Goal: Information Seeking & Learning: Find specific fact

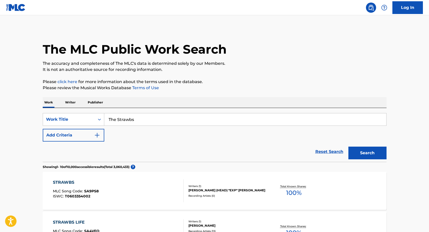
click at [138, 120] on input "The Strawbs" at bounding box center [245, 119] width 282 height 12
type input "T"
paste input "The Winter Long" from Hero and [PERSON_NAME]"
type input "The Winter Long" from Hero and [PERSON_NAME]"
click at [362, 155] on button "Search" at bounding box center [368, 153] width 38 height 13
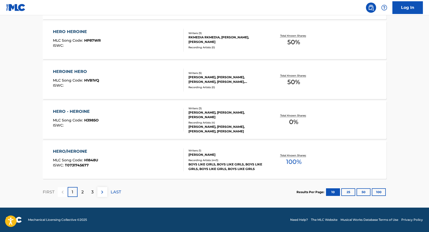
scroll to position [391, 0]
click at [81, 193] on p "2" at bounding box center [82, 192] width 2 height 6
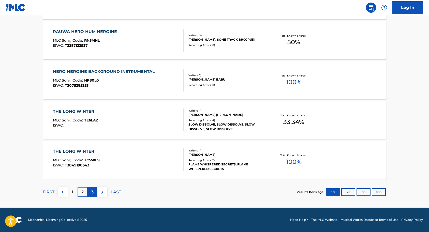
click at [90, 195] on div "3" at bounding box center [93, 192] width 10 height 10
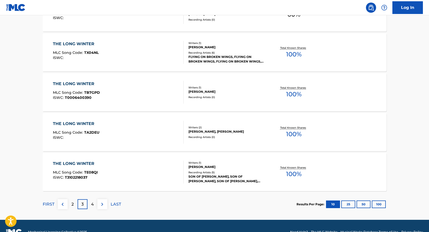
scroll to position [381, 0]
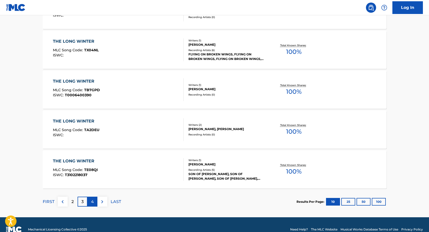
click at [94, 201] on div "4" at bounding box center [93, 202] width 10 height 10
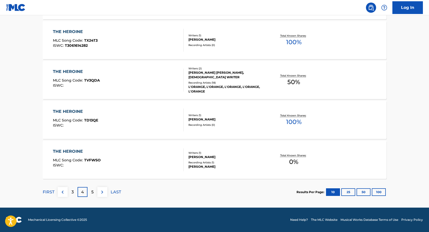
scroll to position [391, 0]
click at [94, 191] on div "5" at bounding box center [93, 192] width 10 height 10
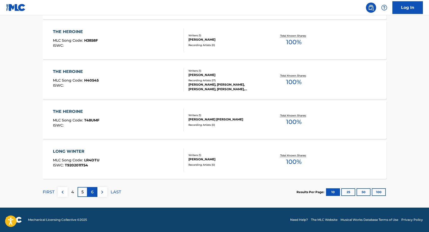
click at [93, 193] on p "6" at bounding box center [92, 192] width 3 height 6
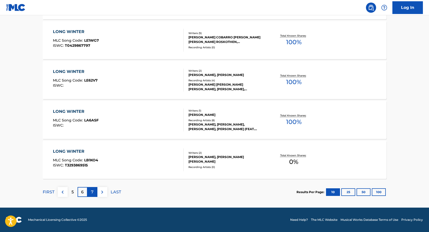
click at [96, 193] on div "7" at bounding box center [93, 192] width 10 height 10
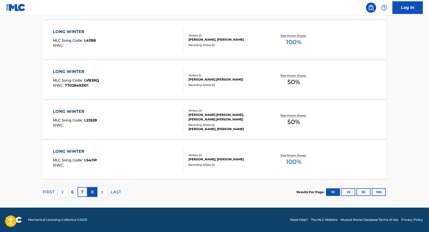
click at [94, 191] on div "8" at bounding box center [93, 192] width 10 height 10
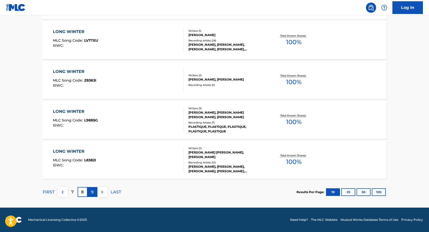
click at [94, 193] on div "9" at bounding box center [93, 192] width 10 height 10
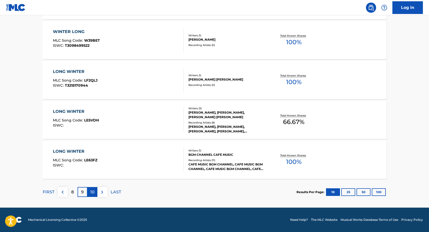
click at [94, 192] on p "10" at bounding box center [92, 192] width 4 height 6
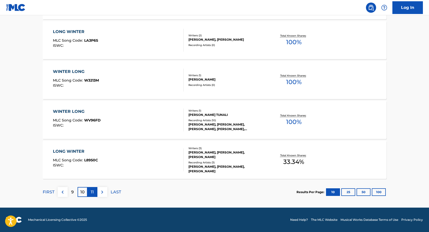
click at [92, 192] on p "11" at bounding box center [92, 192] width 3 height 6
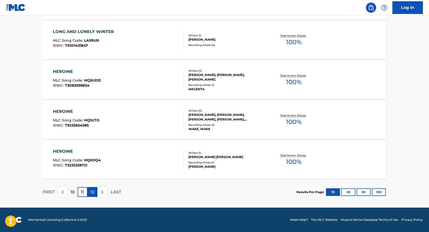
click at [94, 192] on p "12" at bounding box center [93, 192] width 4 height 6
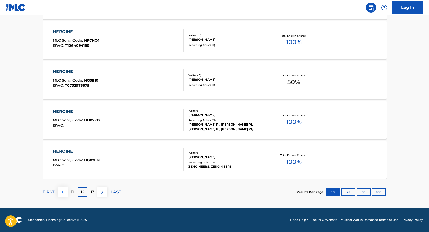
click at [64, 192] on img at bounding box center [63, 192] width 6 height 6
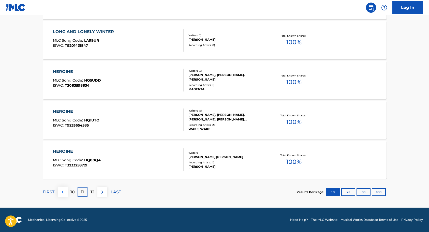
click at [62, 193] on img at bounding box center [63, 192] width 6 height 6
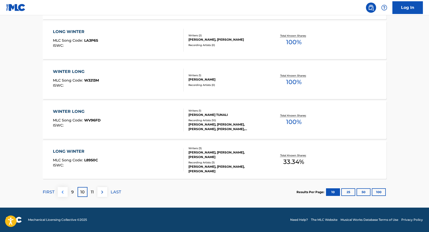
click at [62, 193] on img at bounding box center [63, 192] width 6 height 6
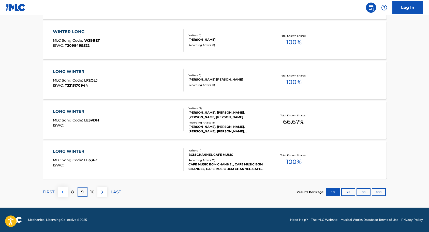
click at [64, 191] on img at bounding box center [63, 192] width 6 height 6
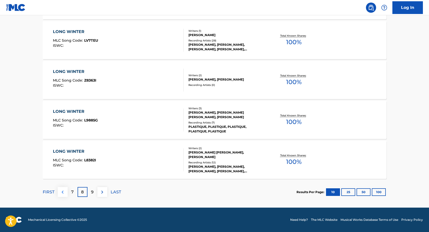
click at [62, 195] on img at bounding box center [63, 192] width 6 height 6
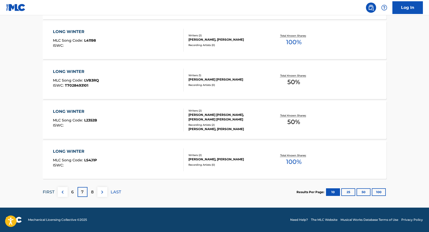
click at [48, 191] on p "FIRST" at bounding box center [49, 192] width 12 height 6
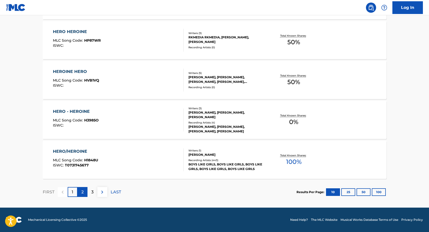
click at [82, 190] on p "2" at bounding box center [82, 192] width 2 height 6
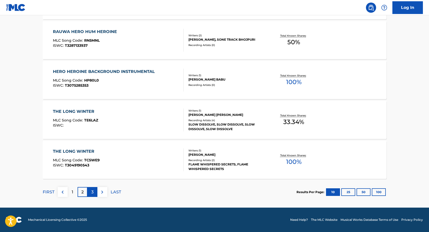
click at [91, 192] on div "3" at bounding box center [93, 192] width 10 height 10
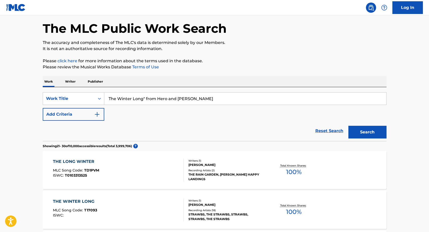
scroll to position [23, 0]
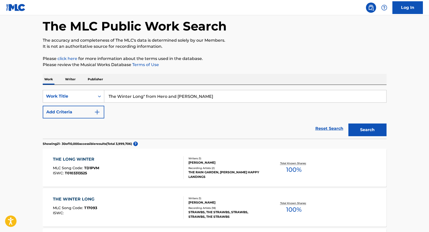
click at [88, 199] on div "THE WINTER LONG" at bounding box center [75, 199] width 44 height 6
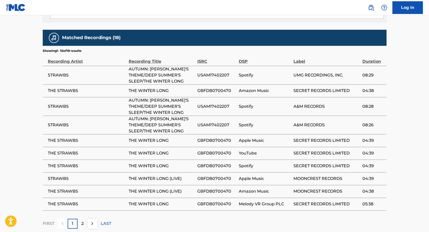
scroll to position [328, 0]
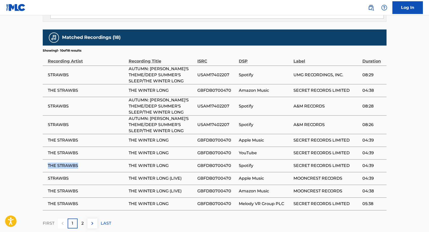
drag, startPoint x: 45, startPoint y: 159, endPoint x: 78, endPoint y: 161, distance: 32.9
click at [80, 161] on td "THE STRAWBS" at bounding box center [86, 166] width 86 height 13
copy span "THE STRAWBS"
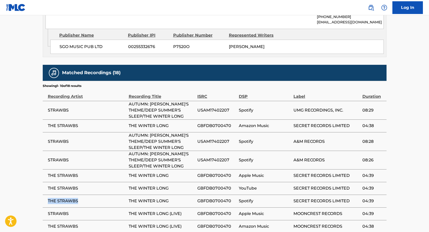
scroll to position [293, 0]
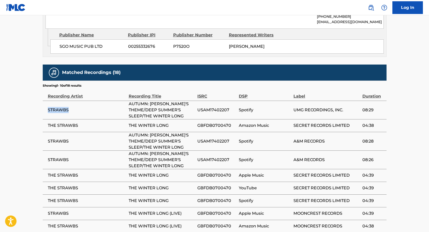
drag, startPoint x: 46, startPoint y: 103, endPoint x: 73, endPoint y: 106, distance: 26.8
click at [73, 106] on td "STRAWBS" at bounding box center [86, 110] width 86 height 19
copy span "STRAWBS"
click at [129, 101] on span "AUTUMN: [PERSON_NAME]'S THEME/DEEP SUMMER'S SLEEP/THE WINTER LONG" at bounding box center [162, 110] width 66 height 18
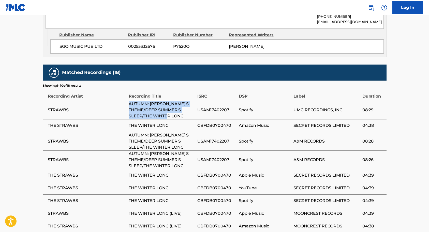
drag, startPoint x: 128, startPoint y: 97, endPoint x: 183, endPoint y: 111, distance: 56.5
click at [183, 111] on span "AUTUMN: [PERSON_NAME]'S THEME/DEEP SUMMER'S SLEEP/THE WINTER LONG" at bounding box center [162, 110] width 66 height 18
copy span "AUTUMN: [PERSON_NAME]'S THEME/DEEP SUMMER'S SLEEP/THE WINTER LONG"
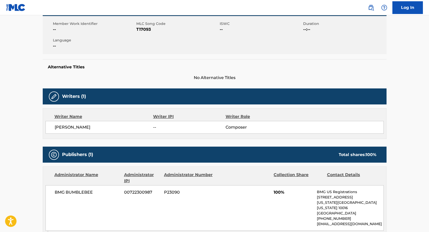
scroll to position [90, 0]
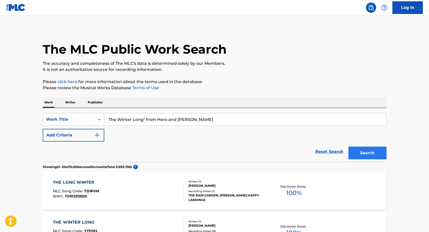
click at [360, 152] on button "Search" at bounding box center [368, 153] width 38 height 13
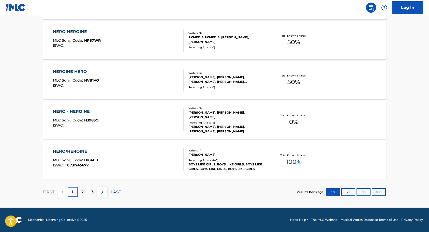
scroll to position [391, 0]
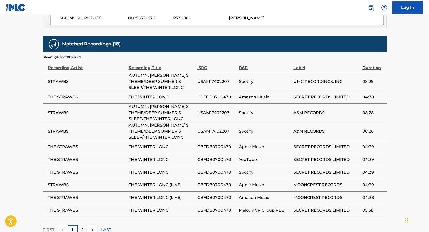
scroll to position [322, 0]
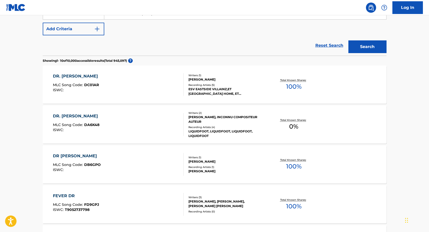
scroll to position [106, 0]
click at [93, 77] on div "DR. MARIO" at bounding box center [77, 77] width 48 height 6
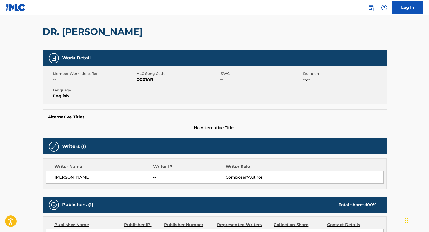
scroll to position [40, 0]
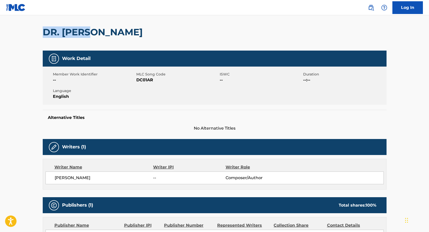
drag, startPoint x: 42, startPoint y: 29, endPoint x: 93, endPoint y: 35, distance: 51.7
click at [93, 35] on div "< Back to public search results Copy work link DR. MARIO Work Detail Member Wor…" at bounding box center [215, 183] width 356 height 390
copy h2 "DR. MARIO"
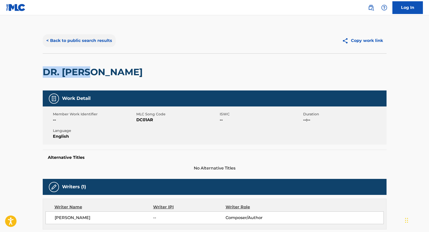
scroll to position [0, 0]
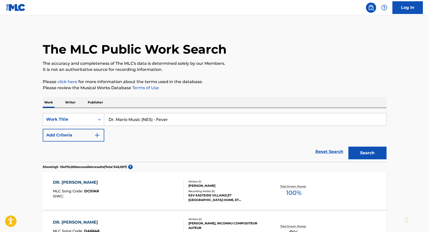
click at [153, 119] on input "Dr. Mario Music (NES) - Fever" at bounding box center [245, 119] width 282 height 12
click at [170, 119] on input "Dr. Mario Music (NES) - Fever" at bounding box center [245, 119] width 282 height 12
click at [172, 119] on input "Dr. Mario Music (NES) - Fever" at bounding box center [245, 119] width 282 height 12
type input "Dr. Mario Fever Music"
click at [368, 152] on button "Search" at bounding box center [368, 153] width 38 height 13
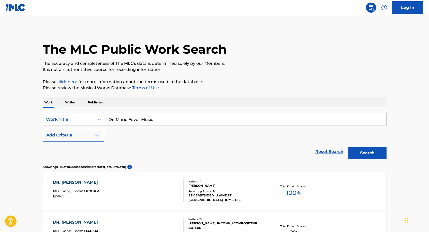
click at [70, 103] on p "Writer" at bounding box center [70, 102] width 13 height 11
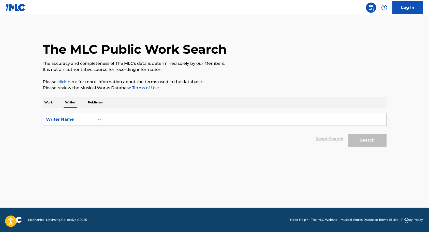
paste input "Hirokazu Tanaka"
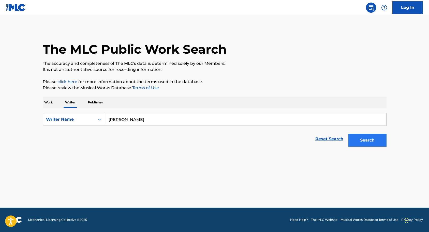
type input "Hirokazu Tanaka"
click at [357, 137] on button "Search" at bounding box center [368, 140] width 38 height 13
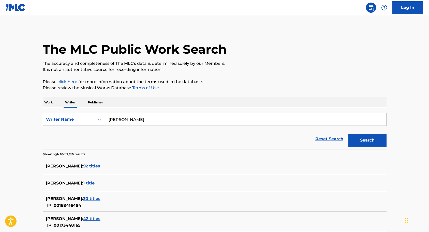
click at [98, 119] on icon "Search Form" at bounding box center [99, 119] width 5 height 5
drag, startPoint x: 149, startPoint y: 120, endPoint x: 107, endPoint y: 119, distance: 42.2
click at [107, 119] on input "Hirokazu Tanaka" at bounding box center [245, 119] width 282 height 12
click at [48, 104] on p "Work" at bounding box center [49, 102] width 12 height 11
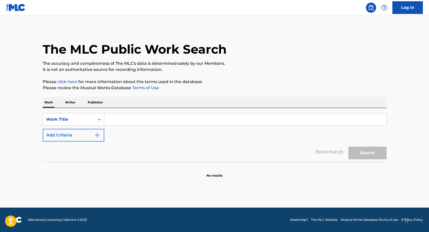
click at [97, 135] on img "Search Form" at bounding box center [97, 135] width 6 height 6
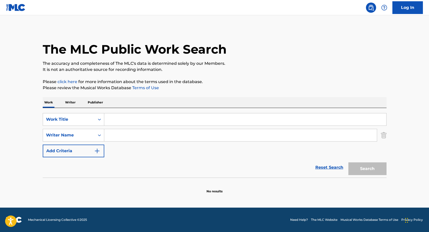
paste input "Hirokazu Tanaka"
type input "Hirokazu Tanaka"
click at [127, 120] on input "Search Form" at bounding box center [245, 119] width 282 height 12
click at [126, 118] on input "Search Form" at bounding box center [245, 119] width 282 height 12
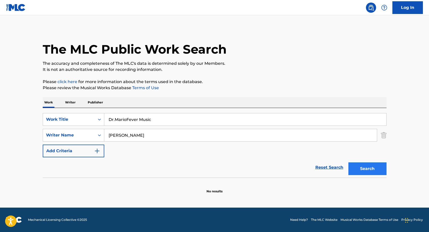
type input "Dr.MarioFever Music"
click at [361, 170] on button "Search" at bounding box center [368, 169] width 38 height 13
click at [152, 137] on input "Hirokazu Tanaka" at bounding box center [240, 135] width 273 height 12
type input "H"
click at [385, 135] on img "Search Form" at bounding box center [384, 135] width 6 height 13
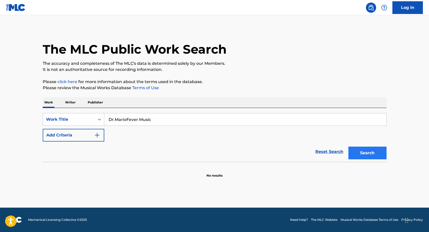
click at [366, 155] on button "Search" at bounding box center [368, 153] width 38 height 13
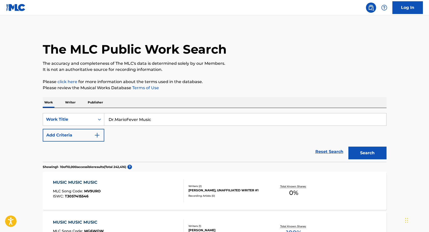
click at [126, 118] on input "Dr.MarioFever Music" at bounding box center [245, 119] width 282 height 12
type input "Dr.Mario Fever Music"
click at [367, 154] on button "Search" at bounding box center [368, 153] width 38 height 13
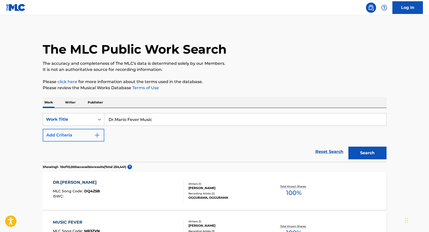
click at [98, 134] on img "Search Form" at bounding box center [97, 135] width 6 height 6
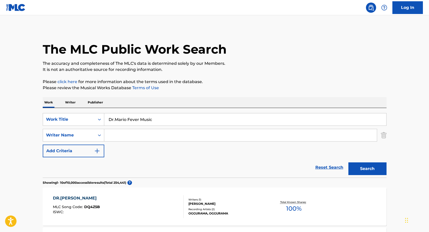
click at [125, 134] on input "Search Form" at bounding box center [240, 135] width 273 height 12
paste input "Hirokazu Tanaka"
type input "Hirokazu Tanaka"
click at [352, 168] on button "Search" at bounding box center [368, 169] width 38 height 13
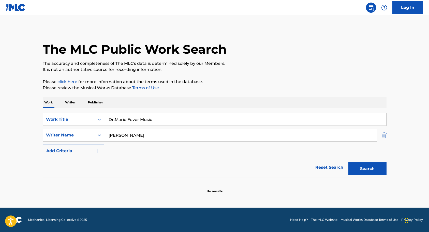
click at [386, 135] on img "Search Form" at bounding box center [384, 135] width 6 height 13
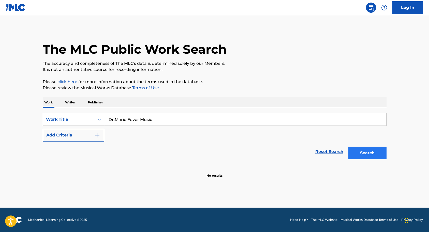
click at [374, 151] on button "Search" at bounding box center [368, 153] width 38 height 13
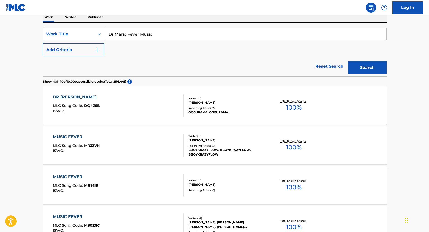
scroll to position [85, 0]
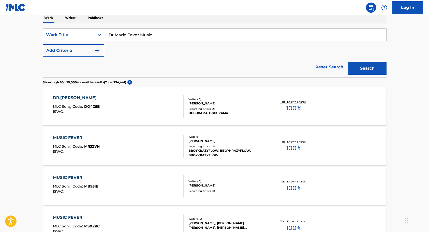
click at [150, 109] on div "DR.MARIO MLC Song Code : DQ4Z5B ISWC :" at bounding box center [118, 106] width 131 height 23
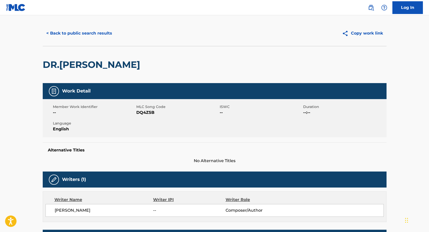
scroll to position [7, 0]
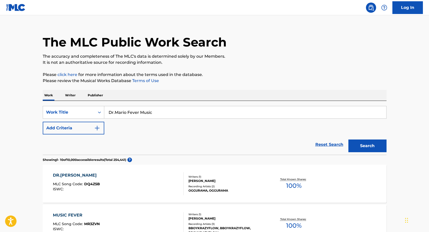
scroll to position [85, 0]
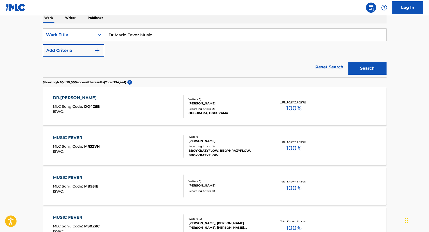
click at [153, 35] on input "Dr.Mario Fever Music" at bounding box center [245, 35] width 282 height 12
type input "Dr.Mario Fever"
click at [357, 68] on button "Search" at bounding box center [368, 68] width 38 height 13
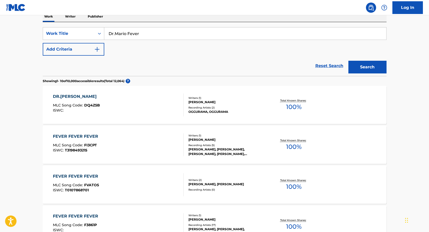
scroll to position [78, 0]
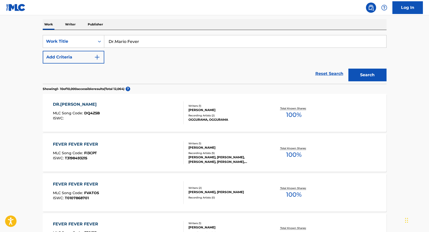
click at [161, 112] on div "DR.MARIO MLC Song Code : DQ4Z5B ISWC :" at bounding box center [118, 113] width 131 height 23
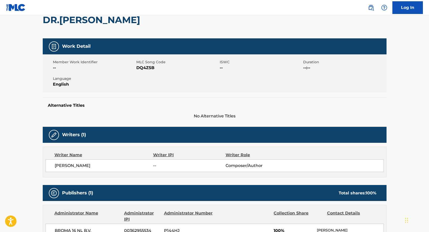
scroll to position [53, 0]
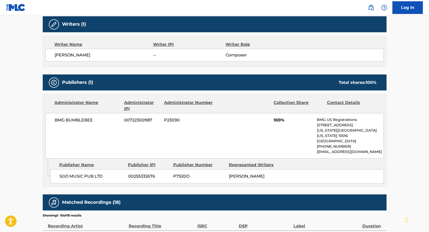
scroll to position [160, 0]
